Goal: Browse casually: Explore the website without a specific task or goal

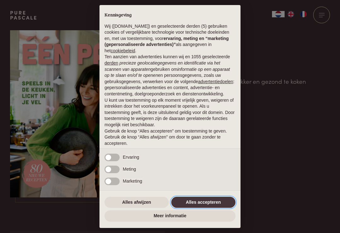
click at [204, 201] on button "Alles accepteren" at bounding box center [203, 202] width 64 height 11
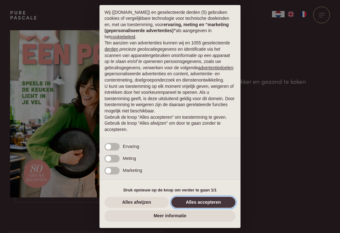
click at [204, 200] on button "Alles accepteren" at bounding box center [203, 202] width 64 height 11
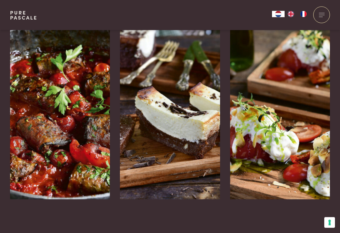
scroll to position [990, 0]
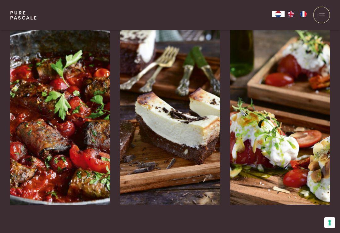
click at [68, 118] on img at bounding box center [60, 110] width 100 height 189
click at [177, 148] on img at bounding box center [170, 110] width 100 height 189
click at [284, 117] on img at bounding box center [280, 110] width 100 height 189
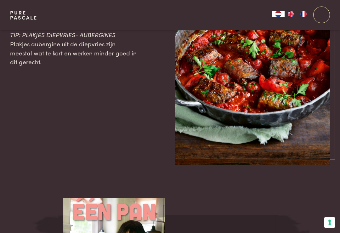
scroll to position [1190, 0]
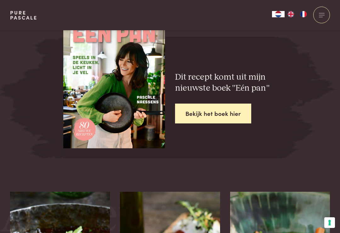
scroll to position [1273, 0]
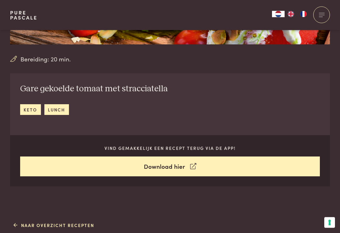
scroll to position [188, 0]
